Goal: Transaction & Acquisition: Purchase product/service

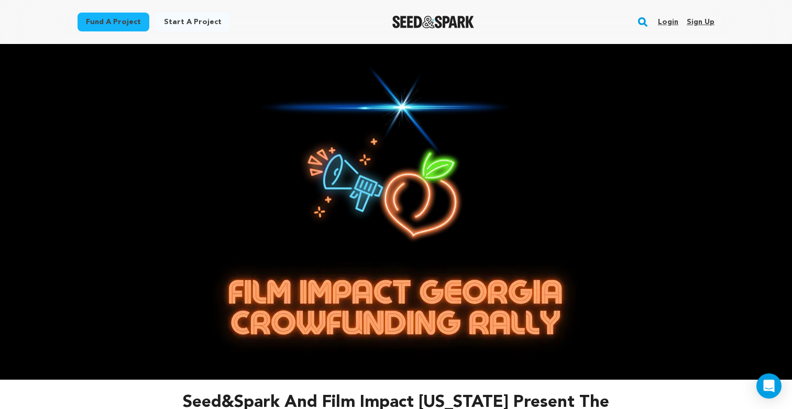
click at [409, 176] on img at bounding box center [395, 158] width 275 height 187
click at [669, 22] on link "Login" at bounding box center [668, 22] width 20 height 17
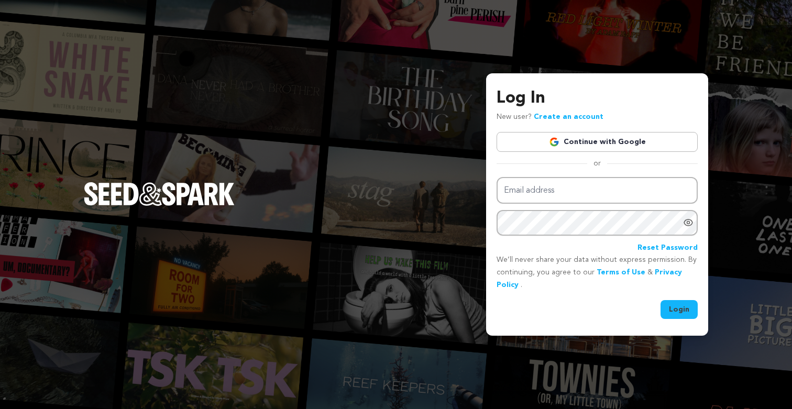
click at [569, 141] on link "Continue with Google" at bounding box center [596, 142] width 201 height 20
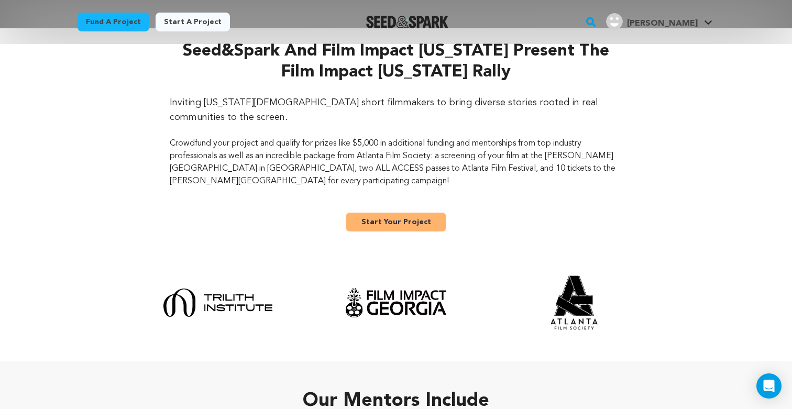
scroll to position [358, 0]
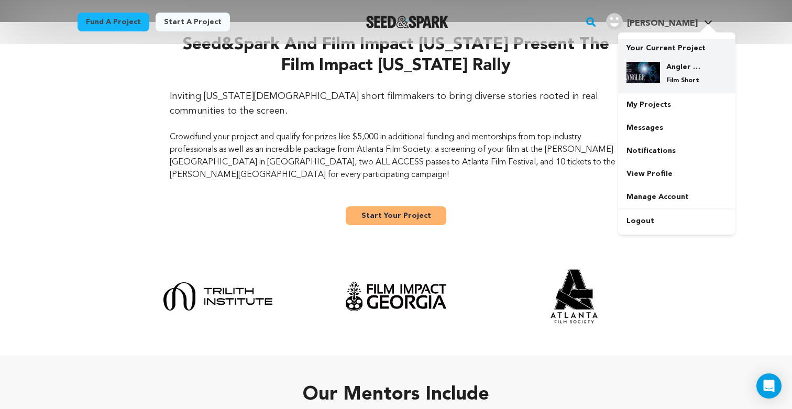
click at [664, 72] on div "Angler Film Film Short" at bounding box center [685, 73] width 50 height 23
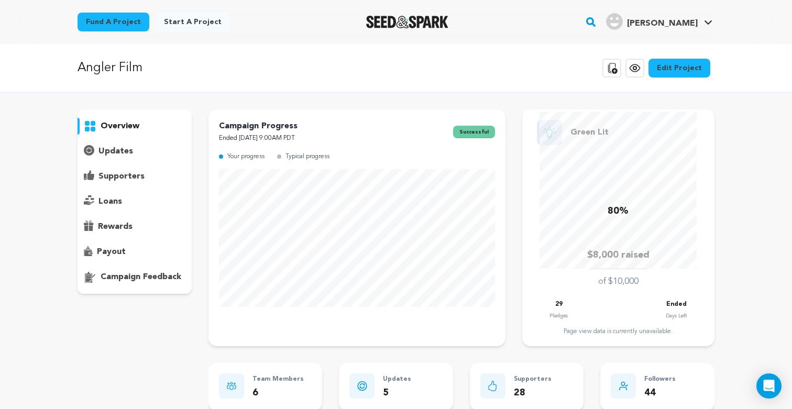
click at [114, 148] on p "updates" at bounding box center [115, 151] width 35 height 13
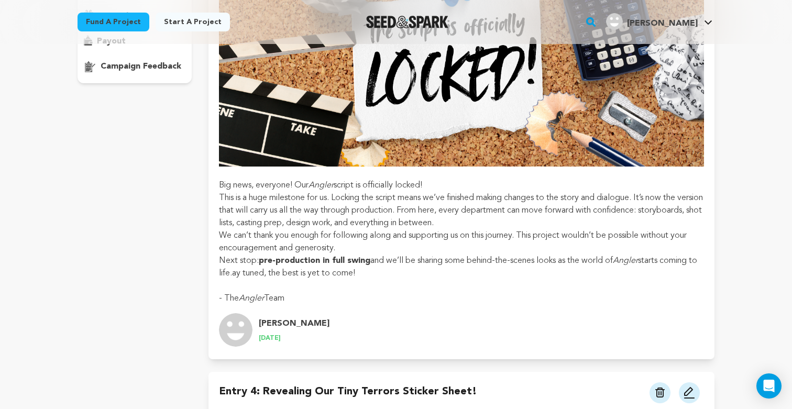
scroll to position [110, 0]
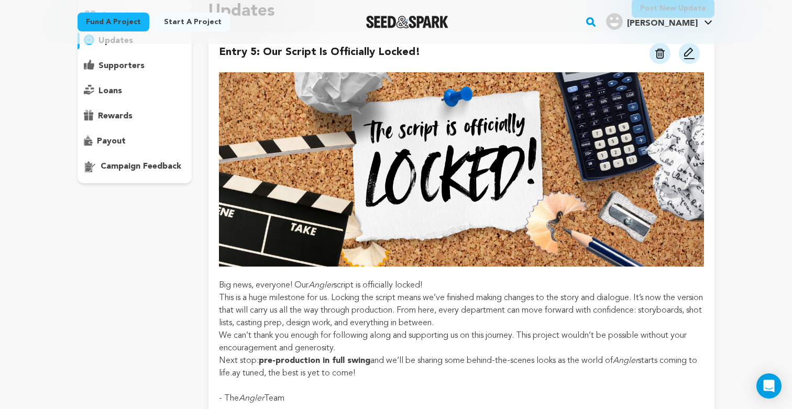
click at [129, 165] on p "campaign feedback" at bounding box center [141, 166] width 81 height 13
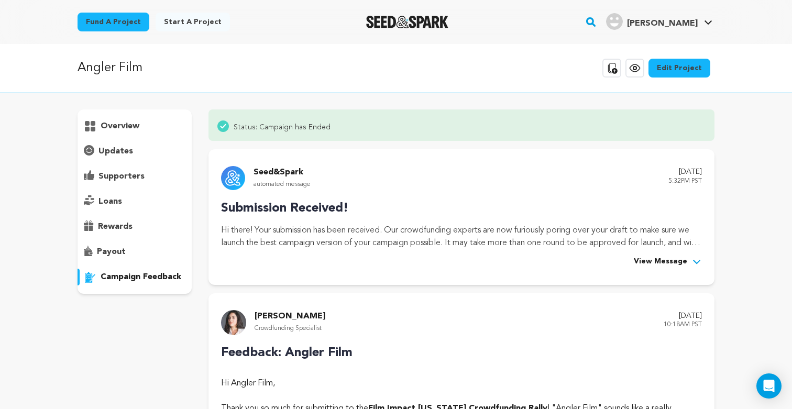
click at [121, 121] on p "overview" at bounding box center [120, 126] width 39 height 13
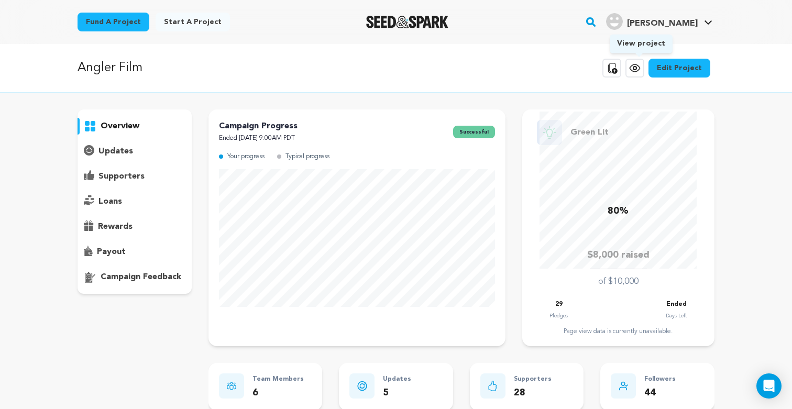
click at [636, 64] on icon at bounding box center [634, 68] width 13 height 13
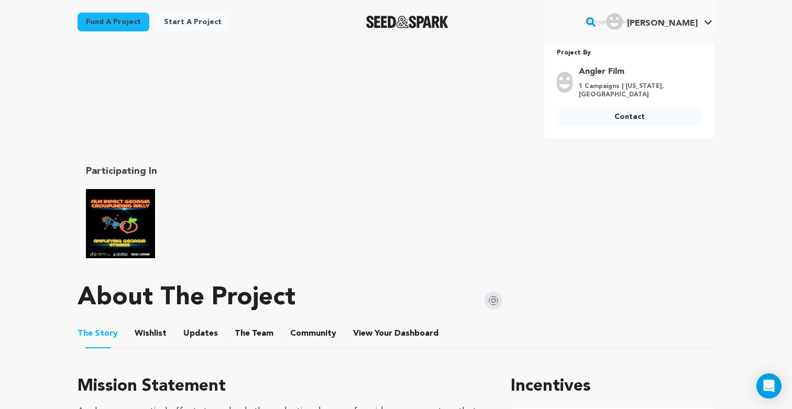
scroll to position [398, 0]
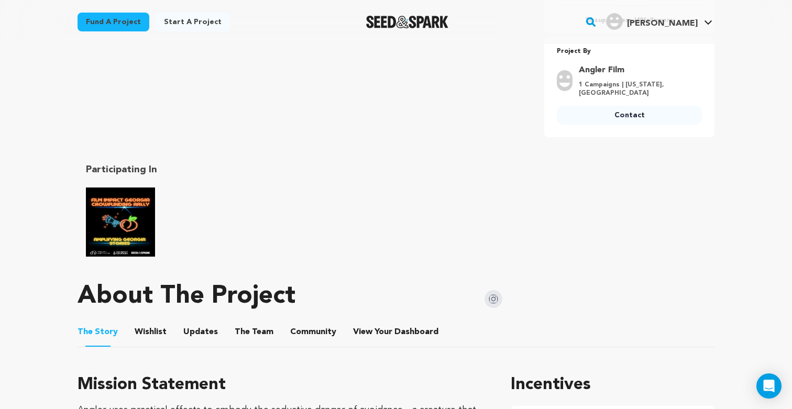
click at [129, 228] on img "Film Impact Georgia Rally" at bounding box center [120, 221] width 69 height 69
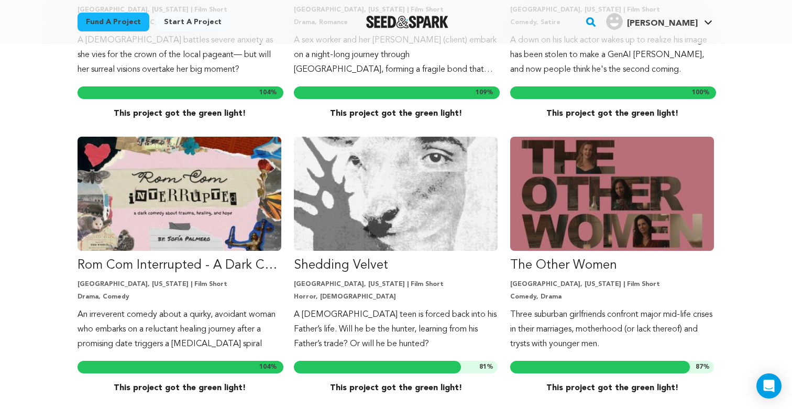
scroll to position [1024, 0]
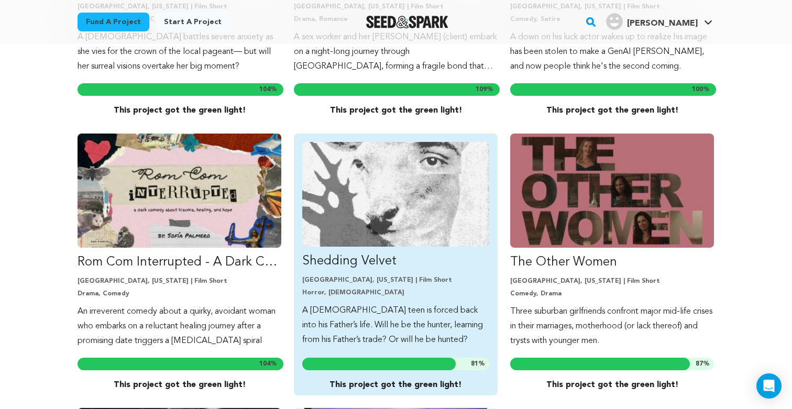
click at [378, 200] on img "Fund Shedding Velvet" at bounding box center [395, 194] width 187 height 105
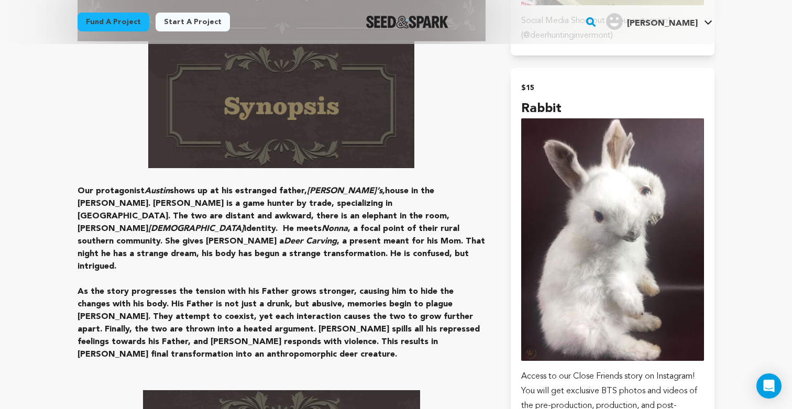
scroll to position [1059, 0]
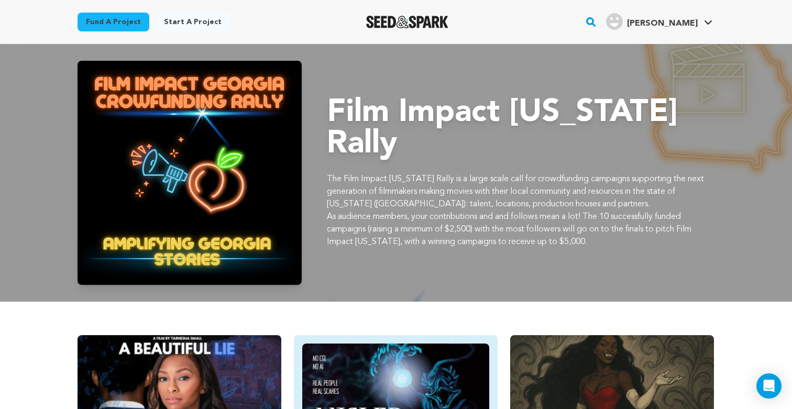
click at [426, 358] on img "Fund Angler Film" at bounding box center [395, 395] width 187 height 105
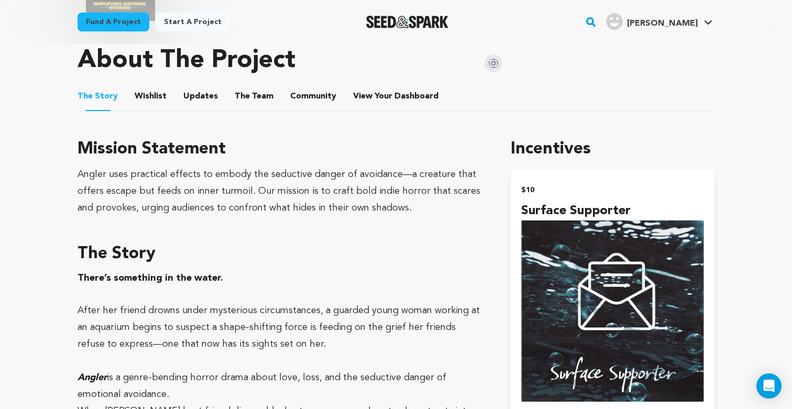
scroll to position [614, 0]
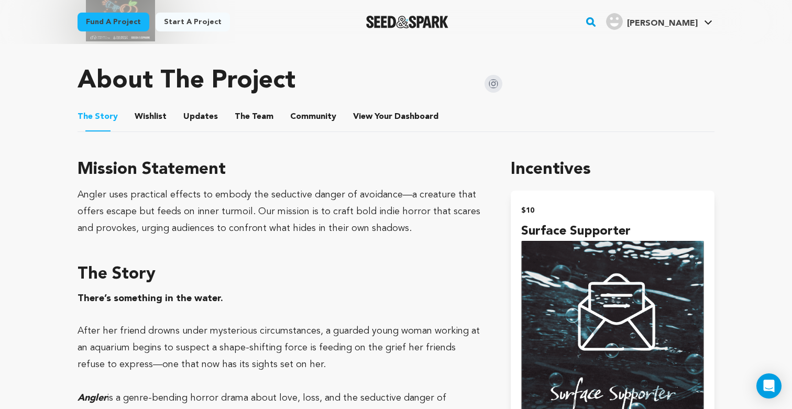
click at [255, 111] on button "The Team" at bounding box center [253, 118] width 25 height 25
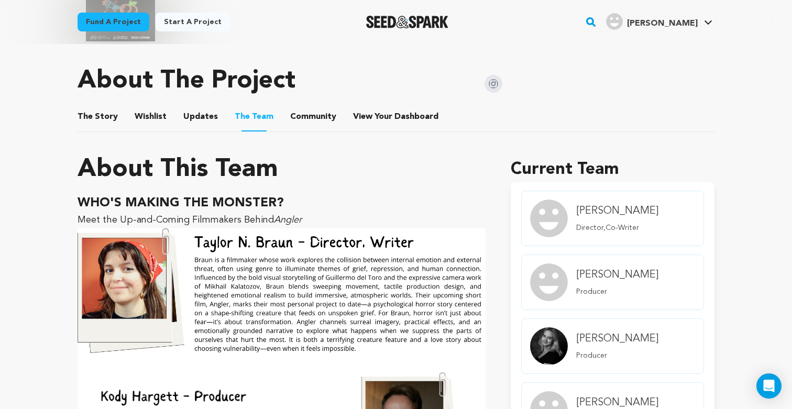
click at [94, 112] on button "The Story" at bounding box center [97, 118] width 25 height 25
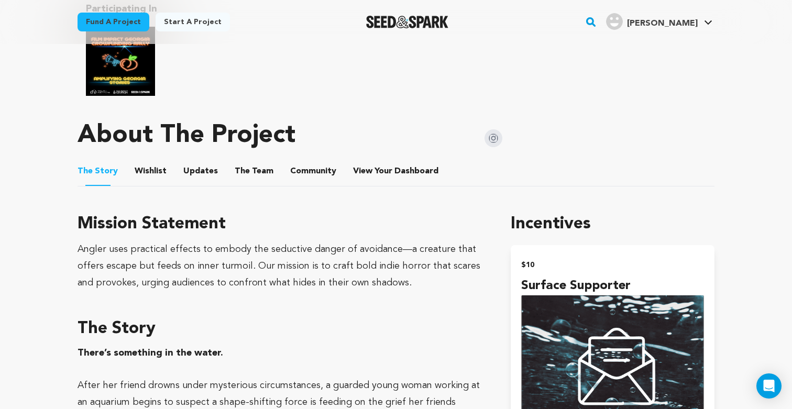
scroll to position [477, 0]
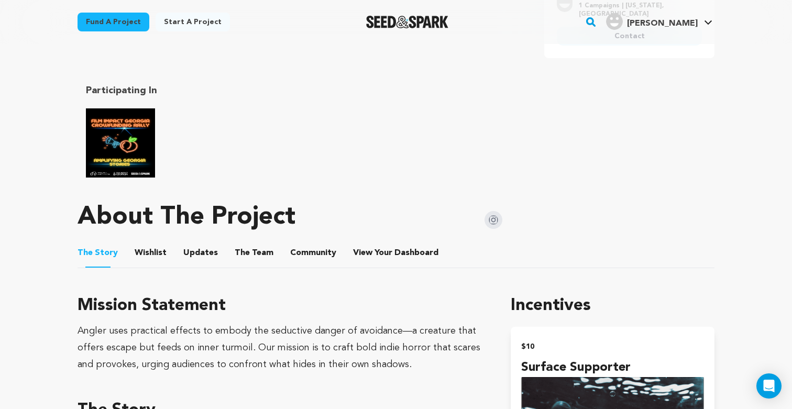
click at [201, 242] on button "Updates" at bounding box center [200, 254] width 25 height 25
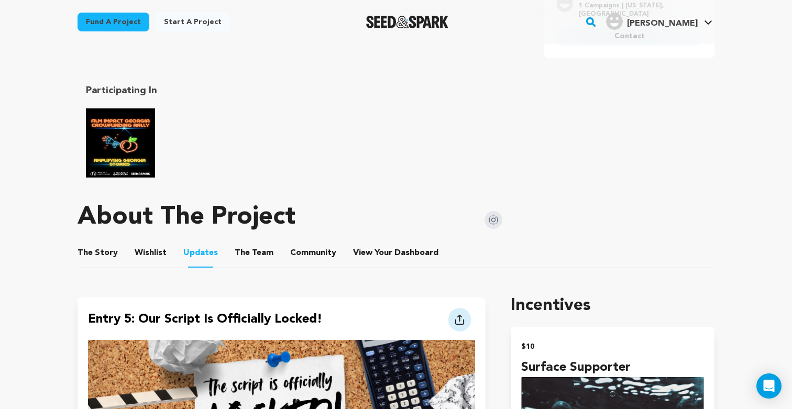
click at [369, 242] on button "View Your Dashboard" at bounding box center [365, 254] width 25 height 25
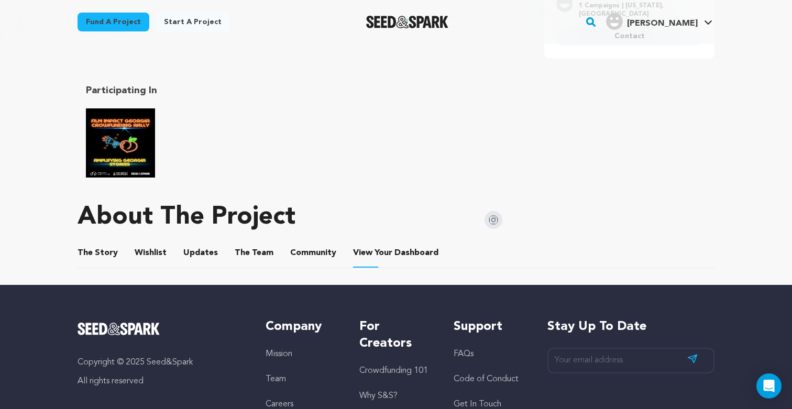
click at [247, 243] on button "The Team" at bounding box center [253, 254] width 25 height 25
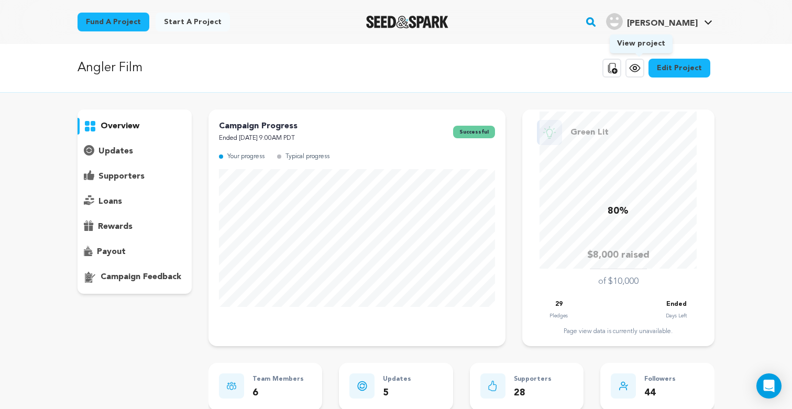
click at [636, 68] on icon at bounding box center [634, 68] width 13 height 13
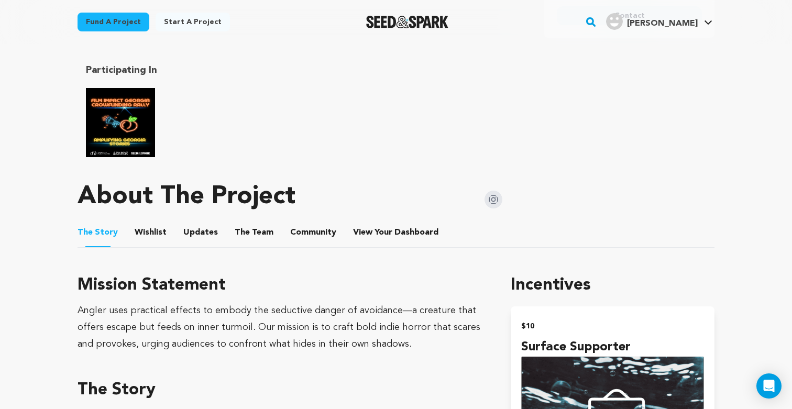
scroll to position [520, 0]
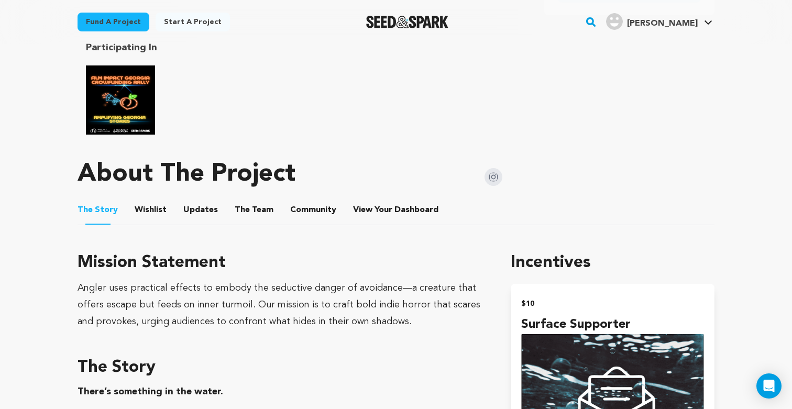
click at [254, 202] on button "The Team" at bounding box center [253, 211] width 25 height 25
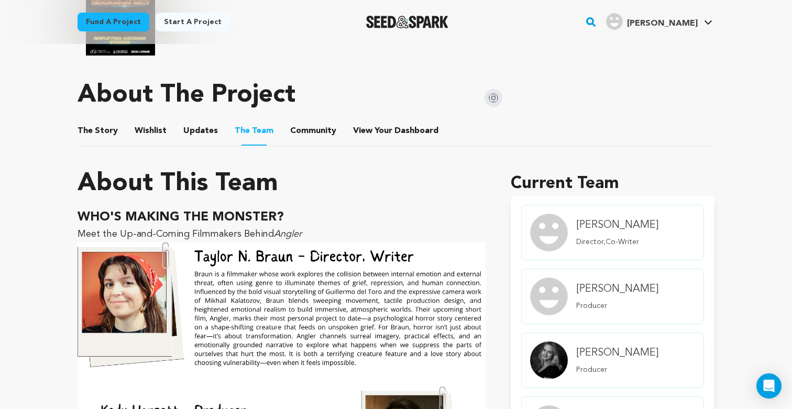
scroll to position [560, 0]
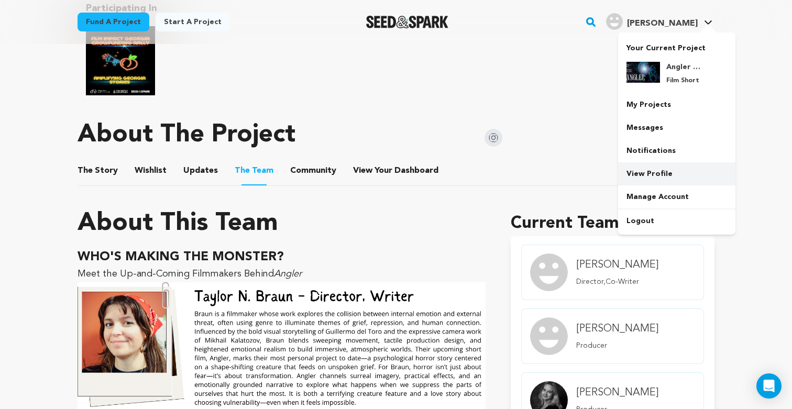
click at [655, 169] on link "View Profile" at bounding box center [676, 173] width 117 height 23
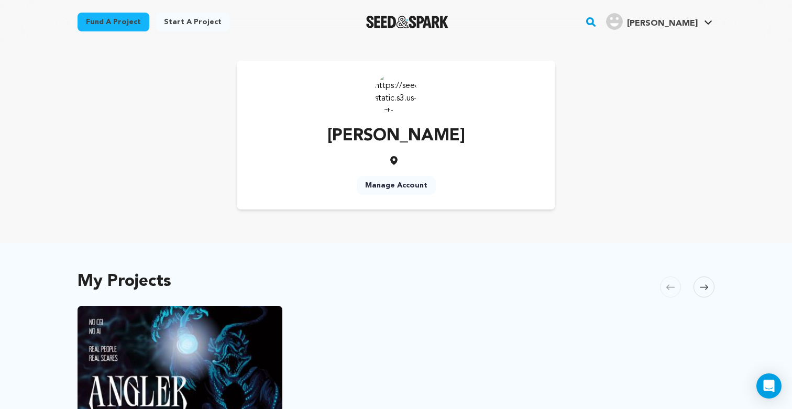
click at [393, 187] on link "Manage Account" at bounding box center [396, 185] width 79 height 19
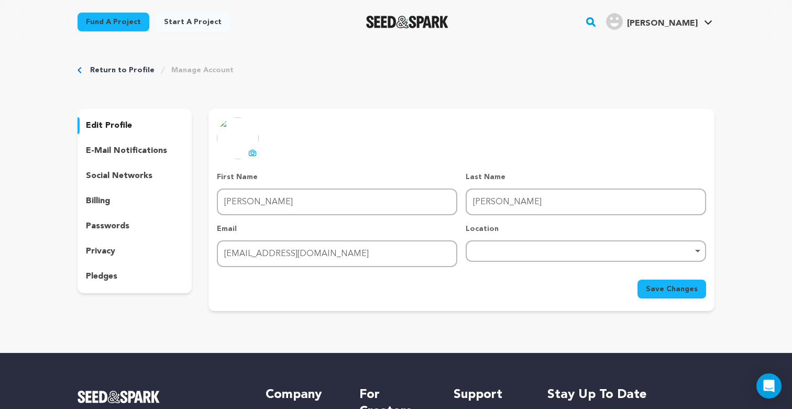
click at [255, 143] on img at bounding box center [238, 138] width 42 height 42
click at [252, 154] on icon at bounding box center [252, 153] width 8 height 8
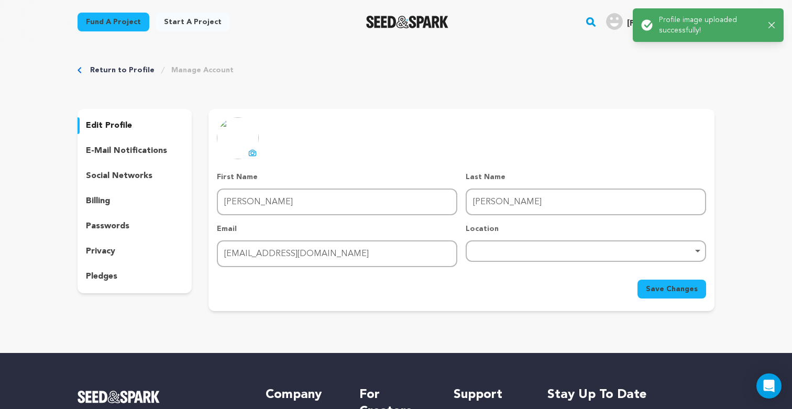
click at [251, 153] on icon at bounding box center [252, 153] width 8 height 8
click at [108, 68] on link "Return to Profile" at bounding box center [122, 70] width 64 height 10
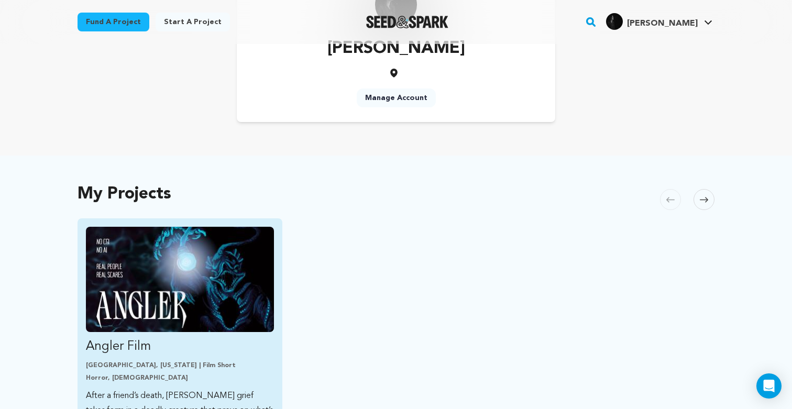
scroll to position [98, 0]
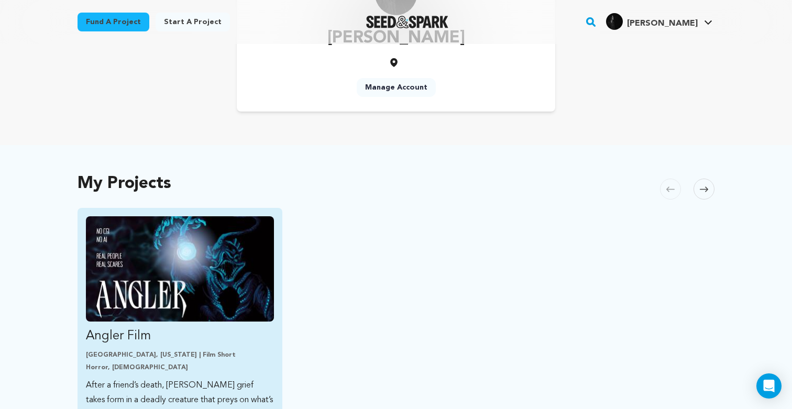
click at [198, 302] on img "Fund Angler Film" at bounding box center [180, 268] width 188 height 105
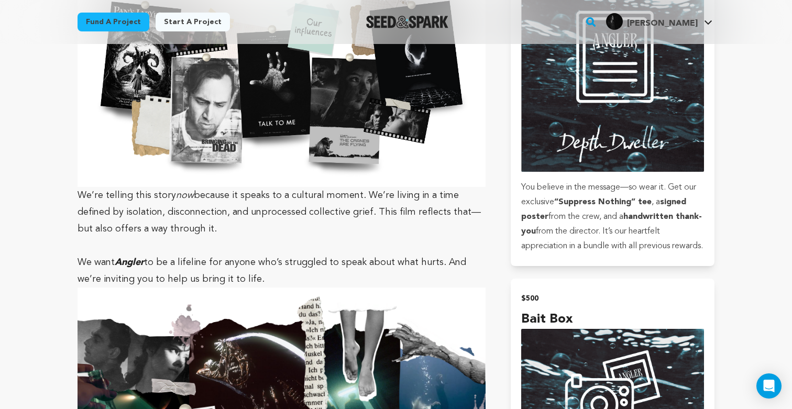
scroll to position [1438, 0]
